Goal: Check status: Check status

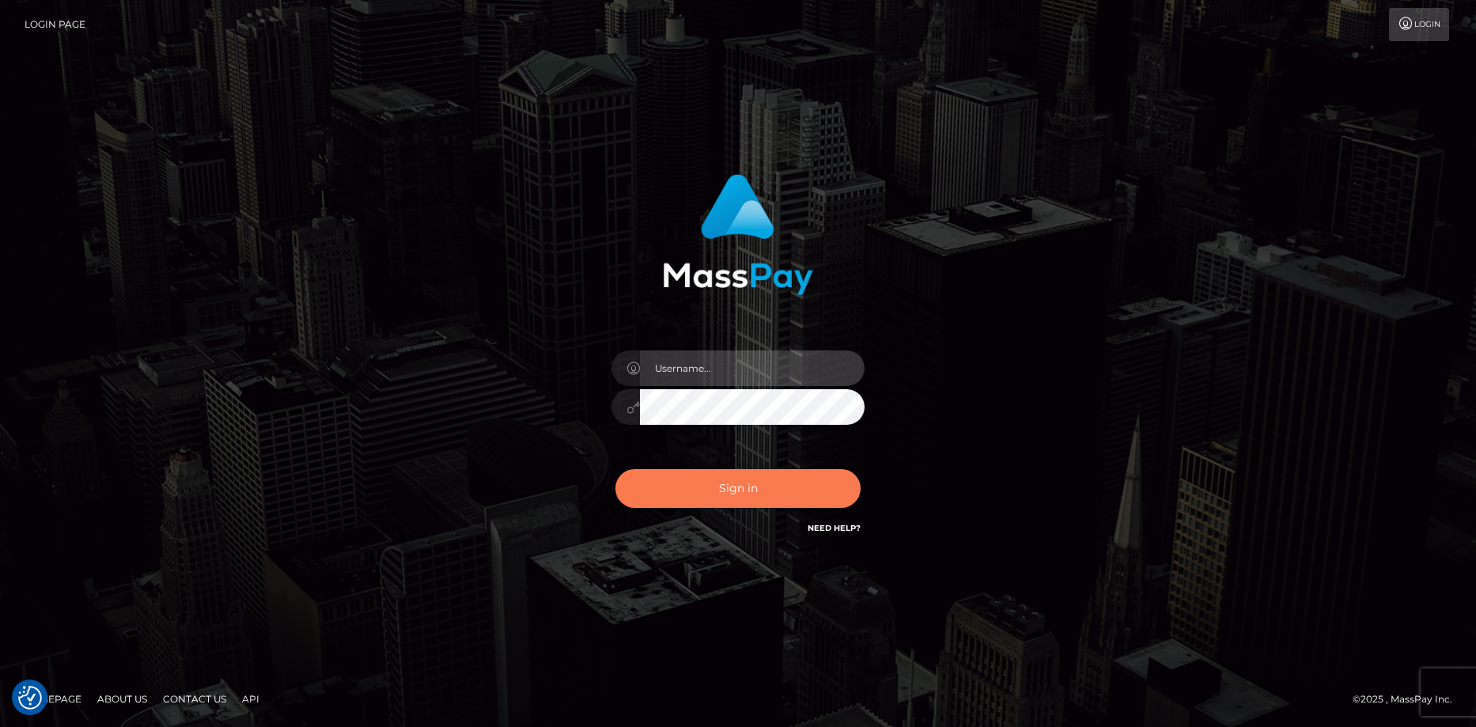
type input "Eduard Gavrilescu"
click at [662, 481] on button "Sign in" at bounding box center [737, 488] width 245 height 39
type input "Eduard Gavrilescu"
click at [668, 486] on button "Sign in" at bounding box center [737, 488] width 245 height 39
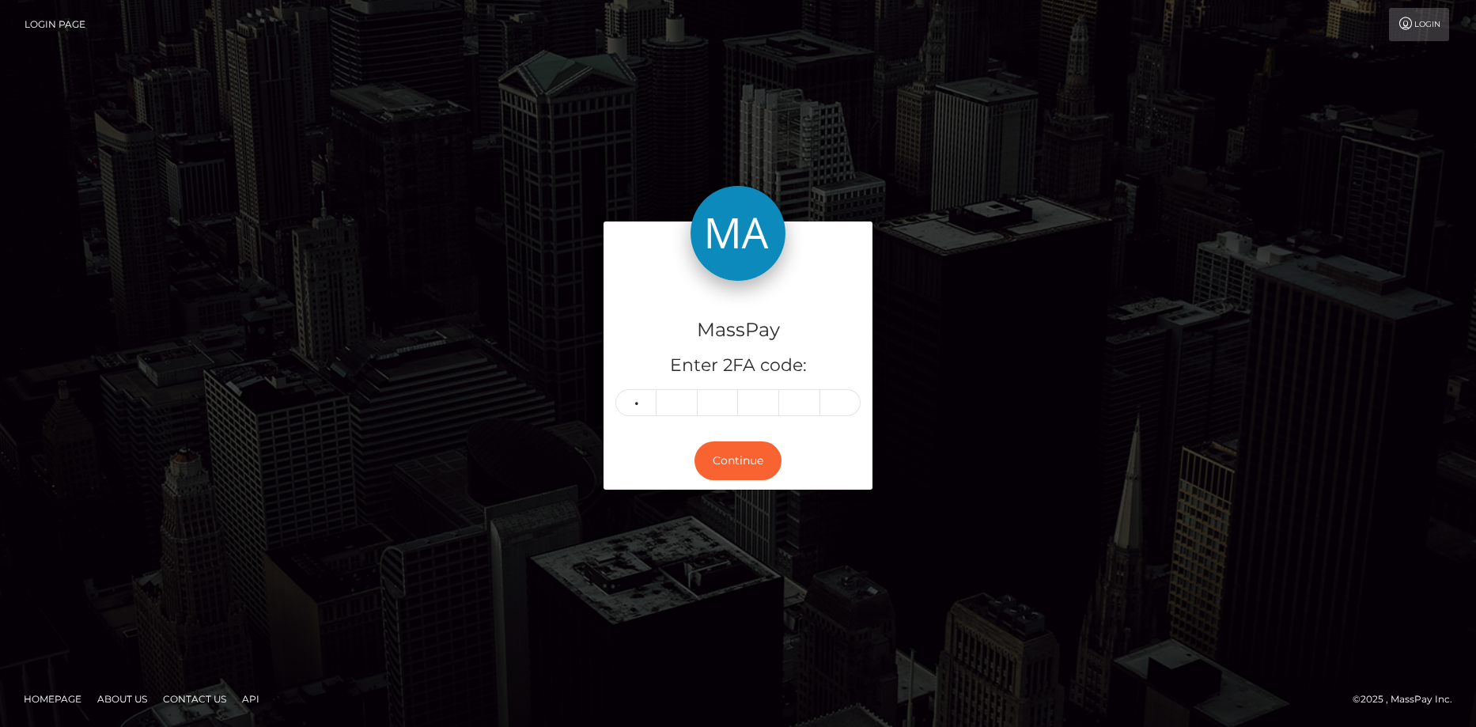
type input "9"
type input "7"
type input "8"
type input "9"
type input "8"
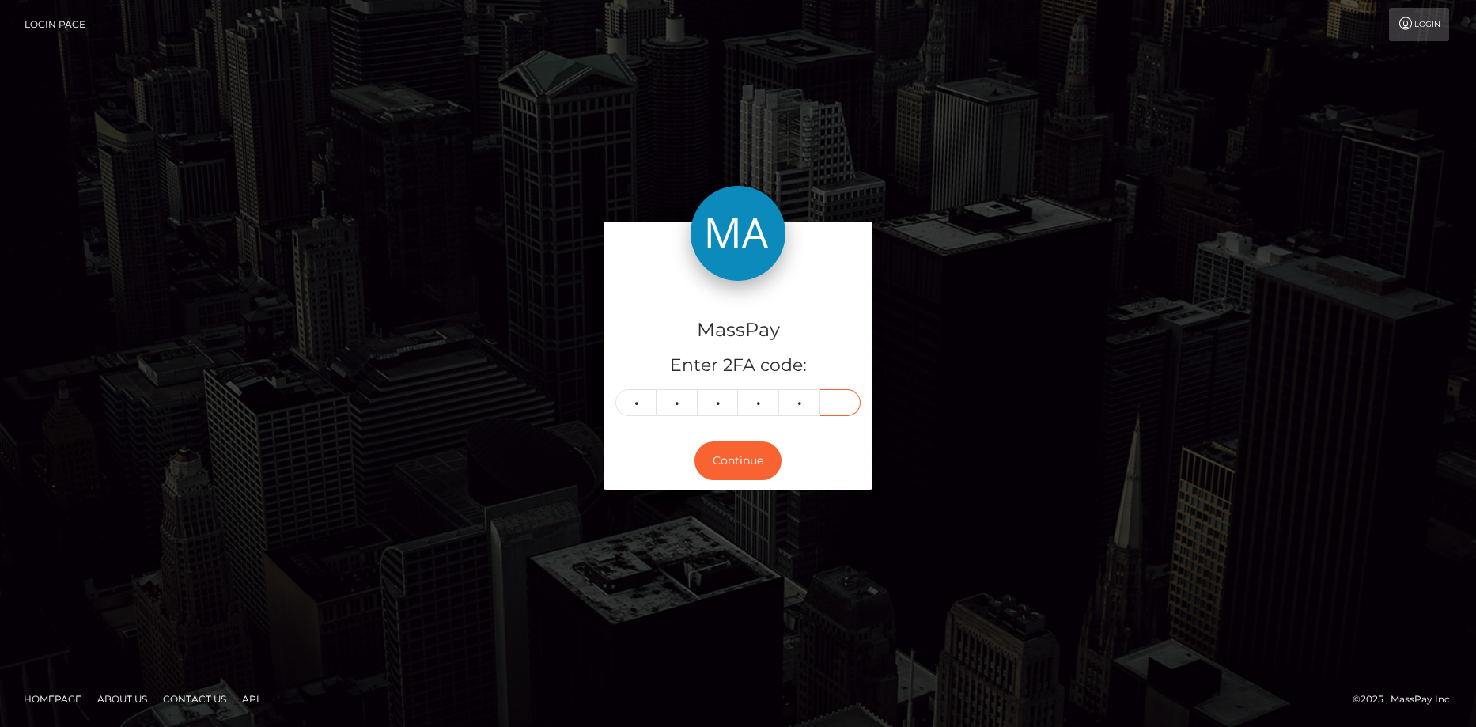
type input "1"
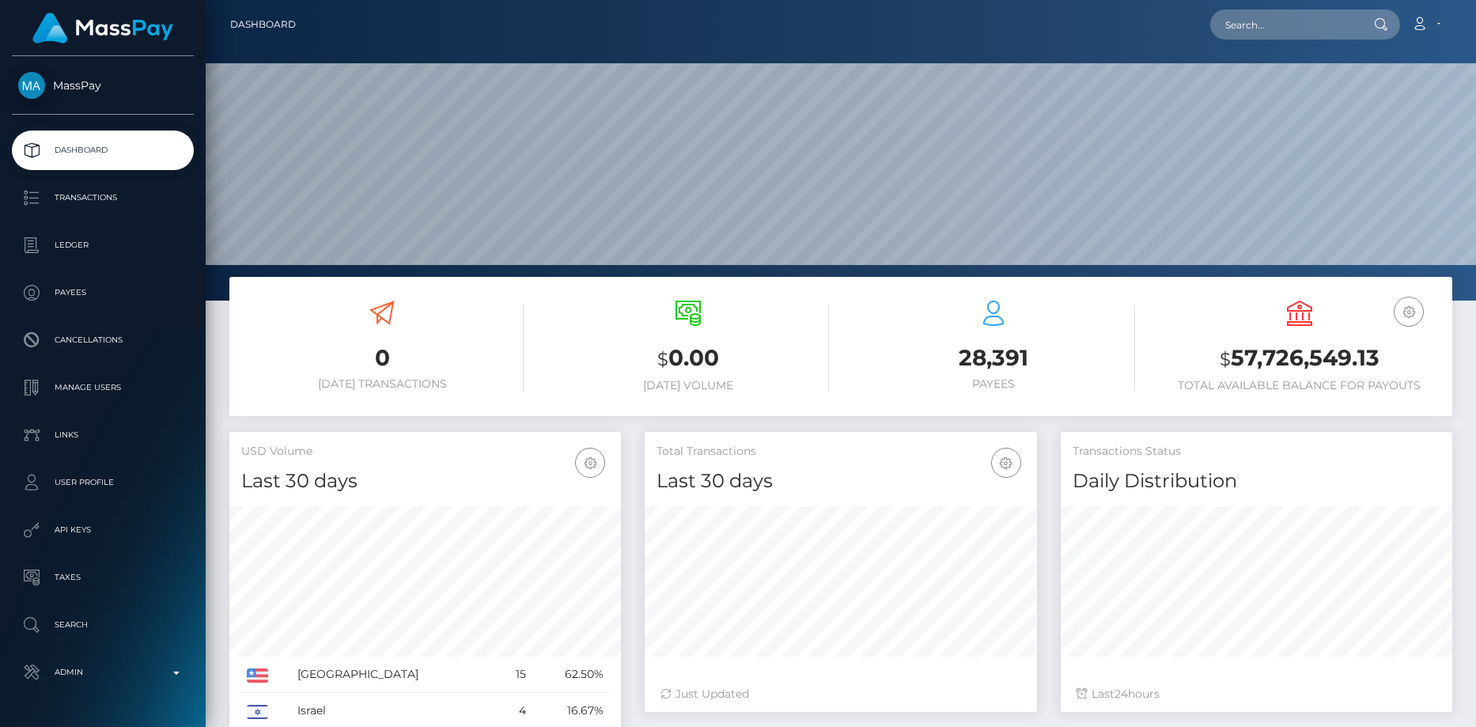
scroll to position [281, 392]
click at [1235, 22] on input "text" at bounding box center [1284, 24] width 149 height 30
paste input "MSP7014387b9aa0b7c"
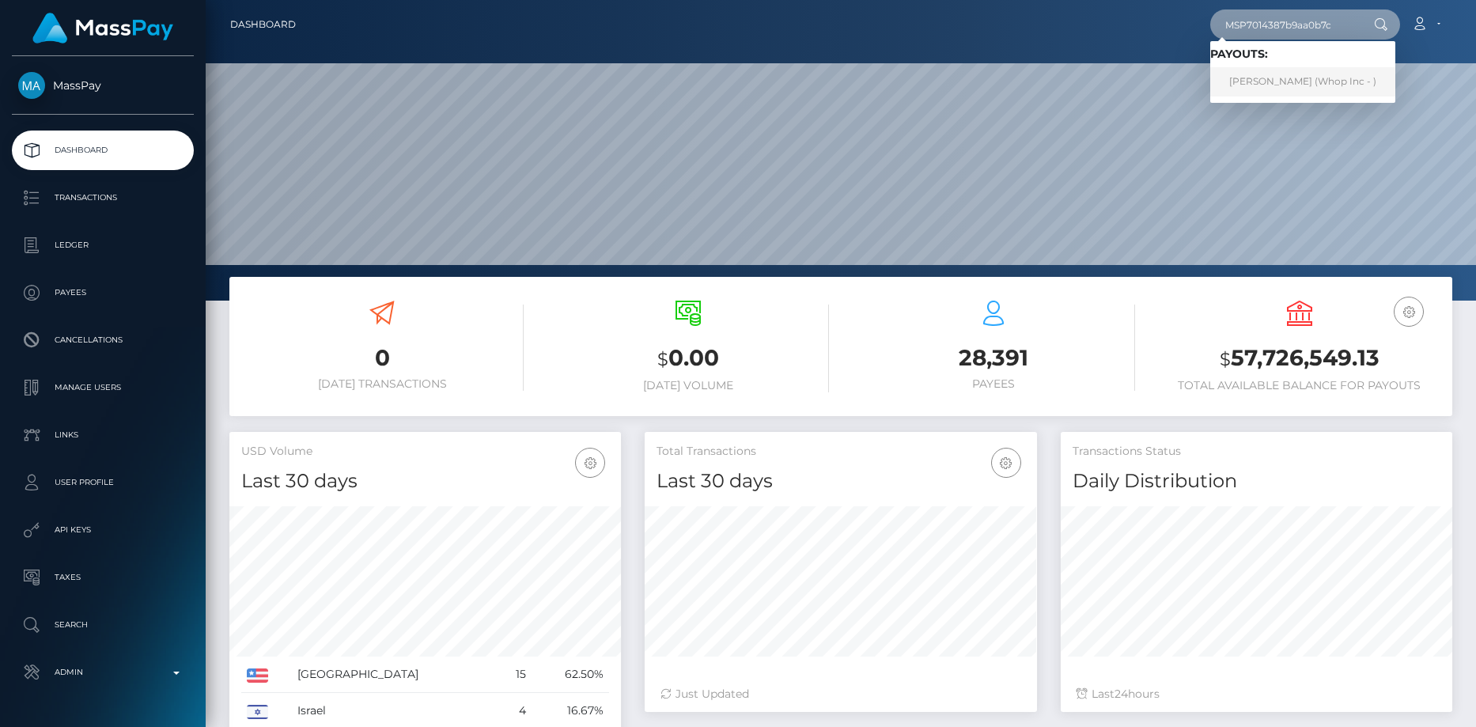
type input "MSP7014387b9aa0b7c"
click at [1260, 81] on link "HASSAN KOMAIL (Whop Inc - )" at bounding box center [1302, 81] width 185 height 29
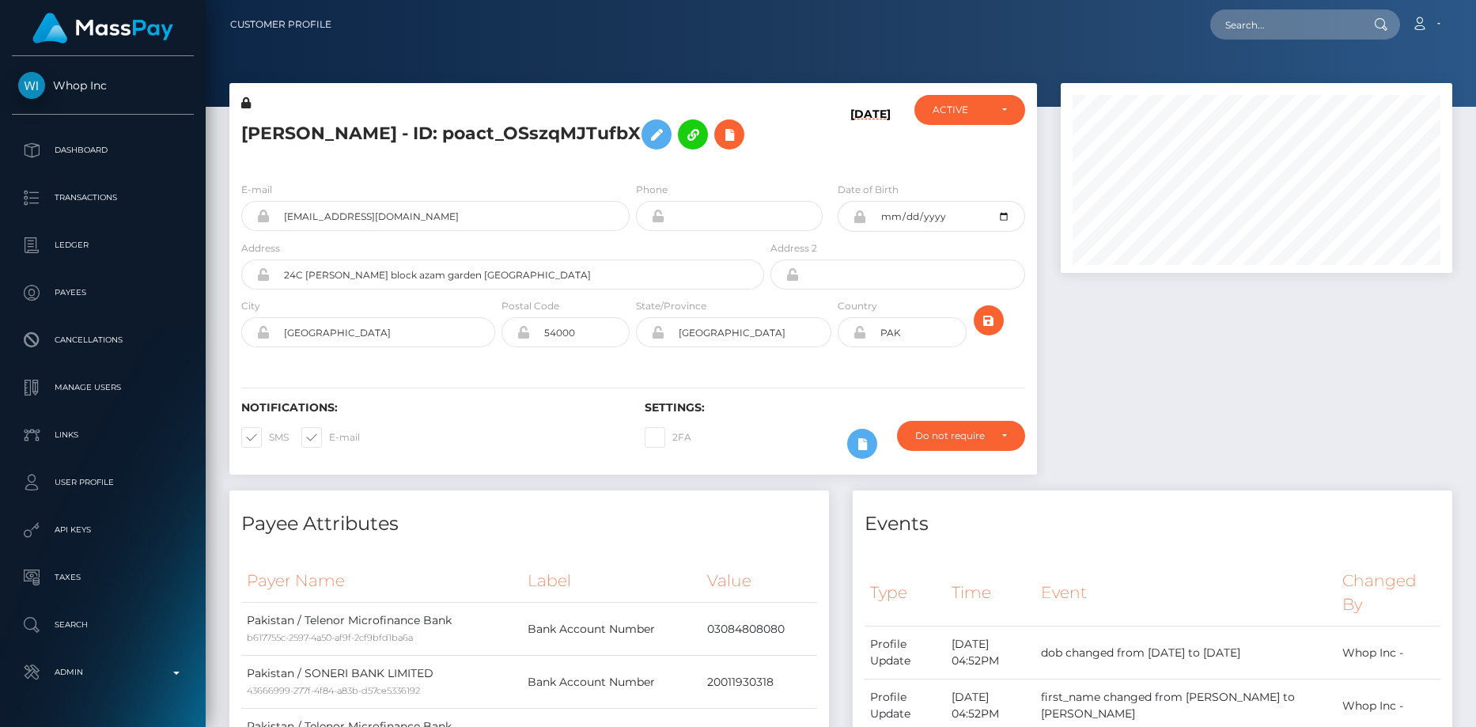
scroll to position [190, 392]
click at [393, 214] on input "theconstitutionc@gmail.com" at bounding box center [450, 216] width 360 height 30
